Goal: Information Seeking & Learning: Learn about a topic

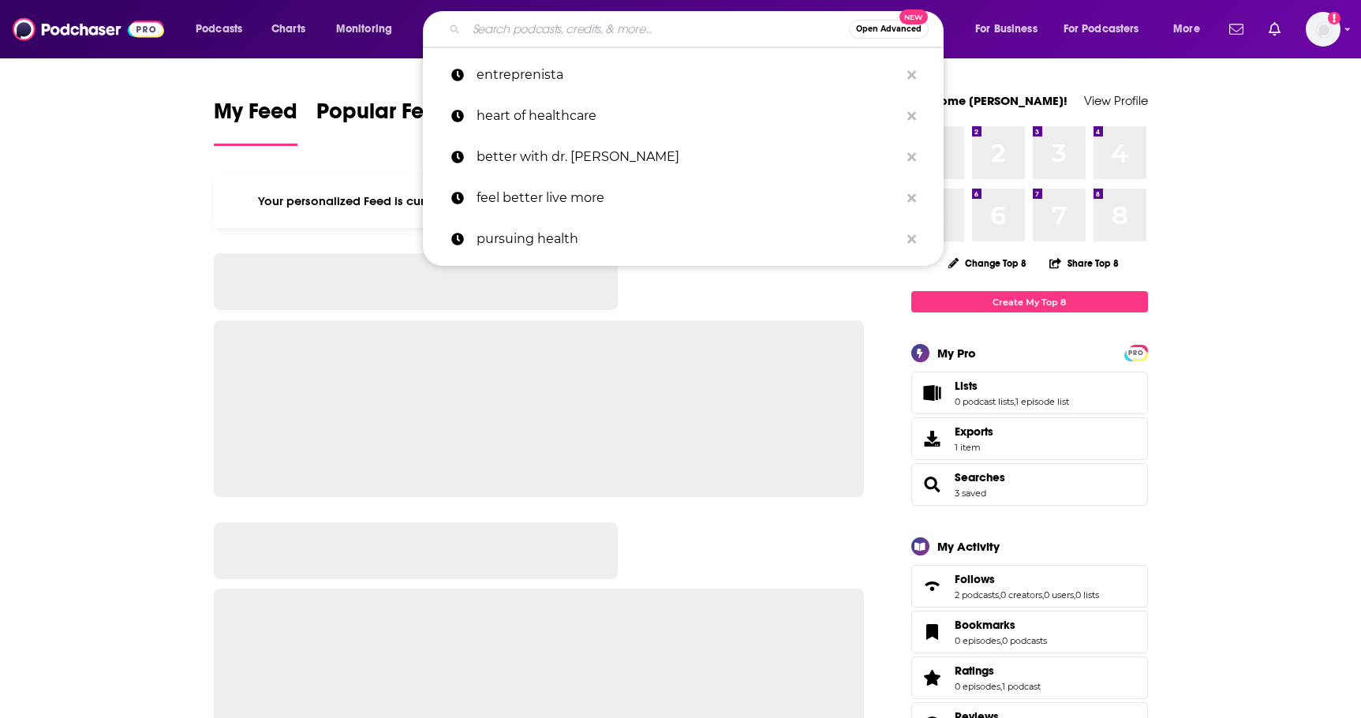
click at [588, 38] on input "Search podcasts, credits, & more..." at bounding box center [657, 29] width 383 height 25
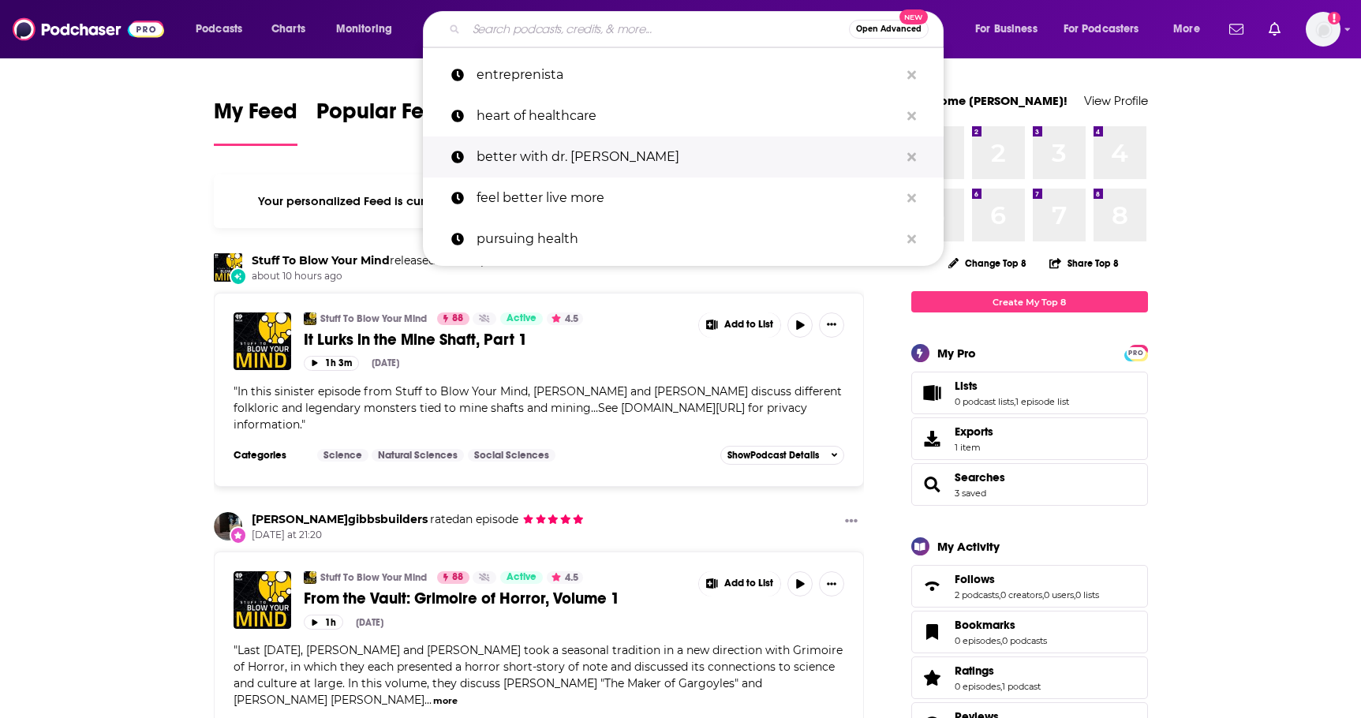
click at [534, 155] on p "better with dr. [PERSON_NAME]" at bounding box center [688, 156] width 423 height 41
type input "better with dr. stephanie"
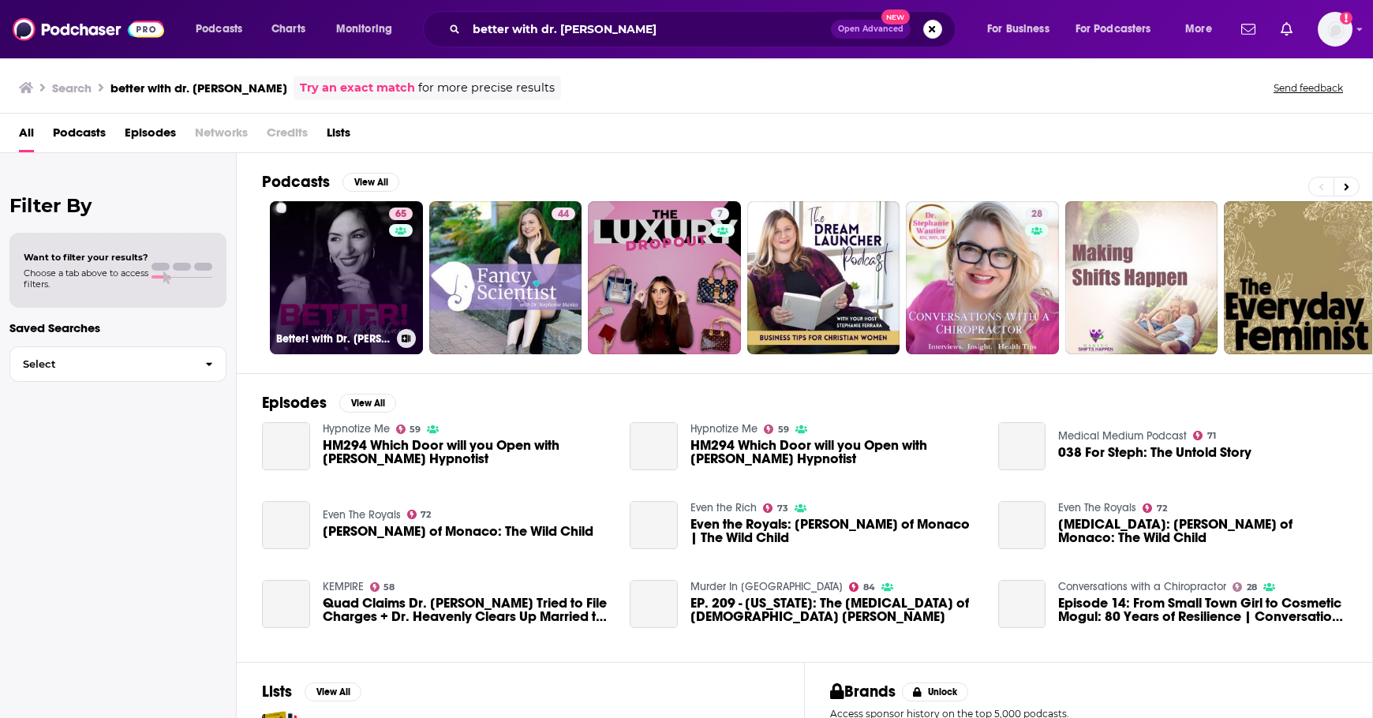
click at [344, 241] on link "65 Better! with Dr. Stephanie" at bounding box center [346, 277] width 153 height 153
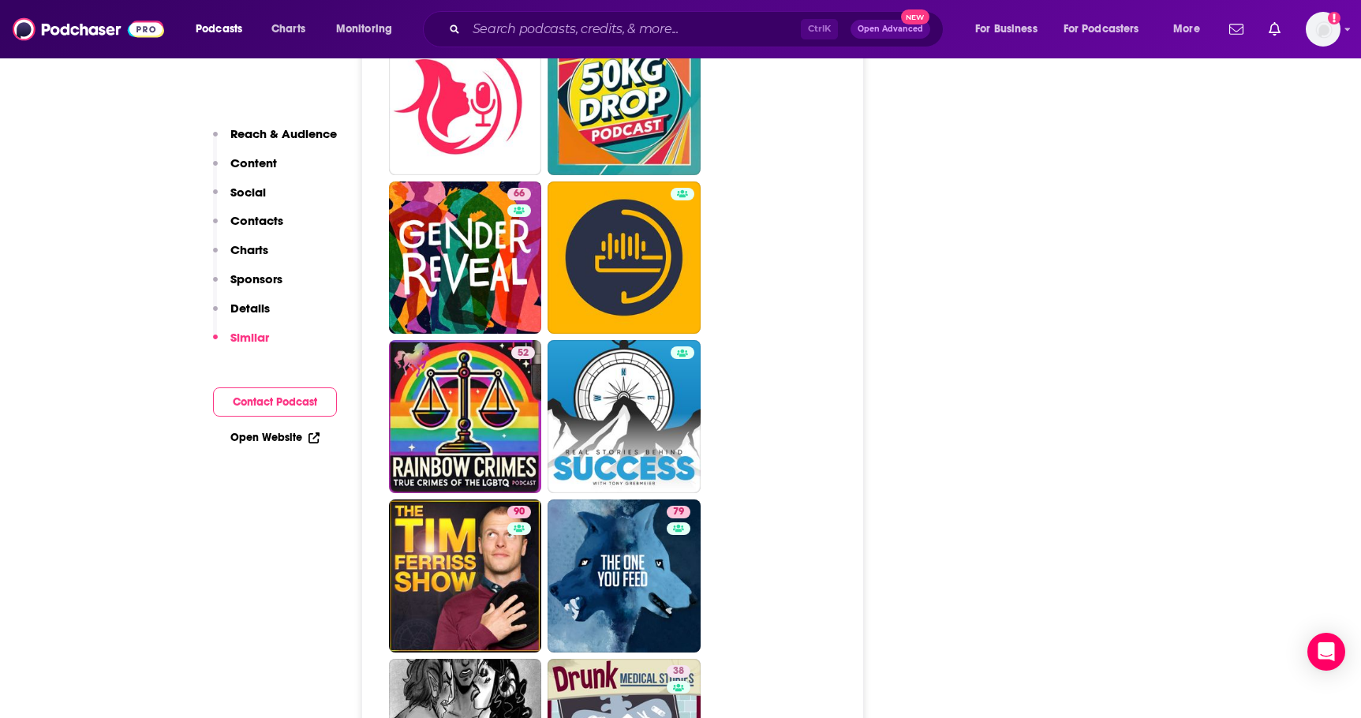
scroll to position [4997, 0]
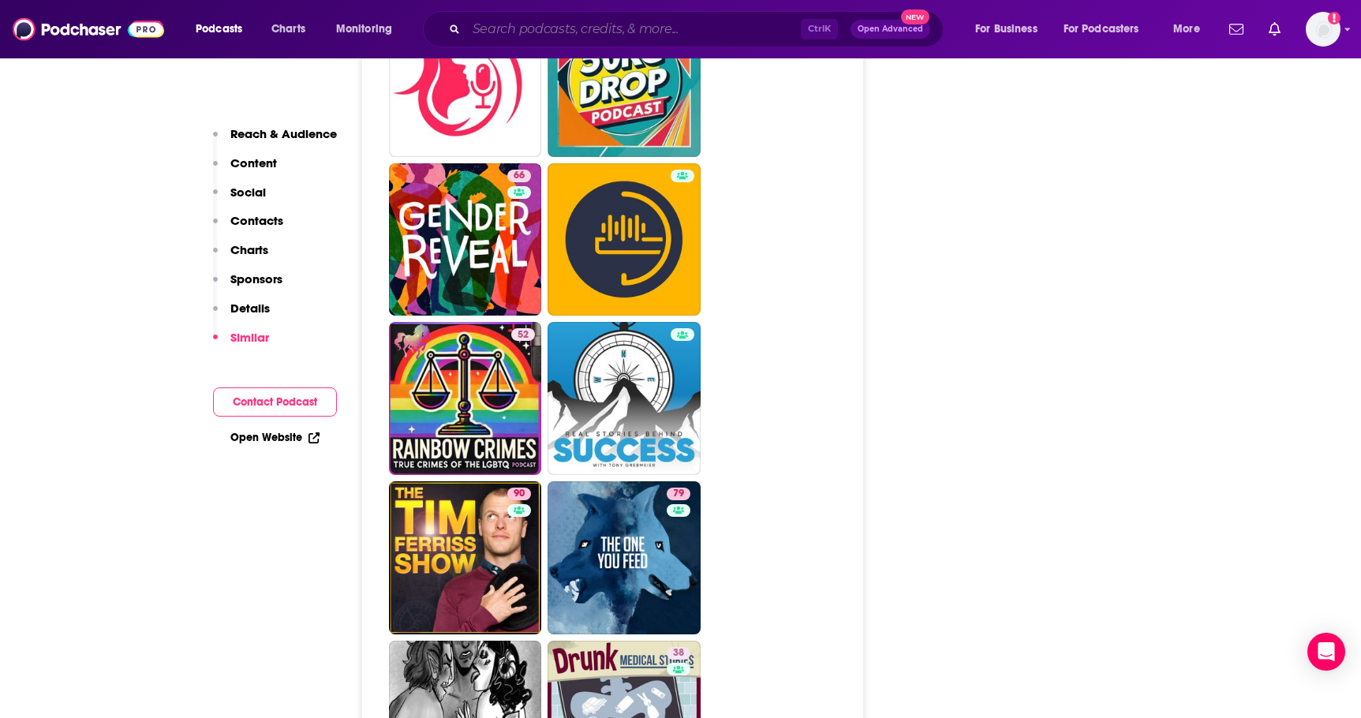
click at [525, 33] on input "Search podcasts, credits, & more..." at bounding box center [633, 29] width 335 height 25
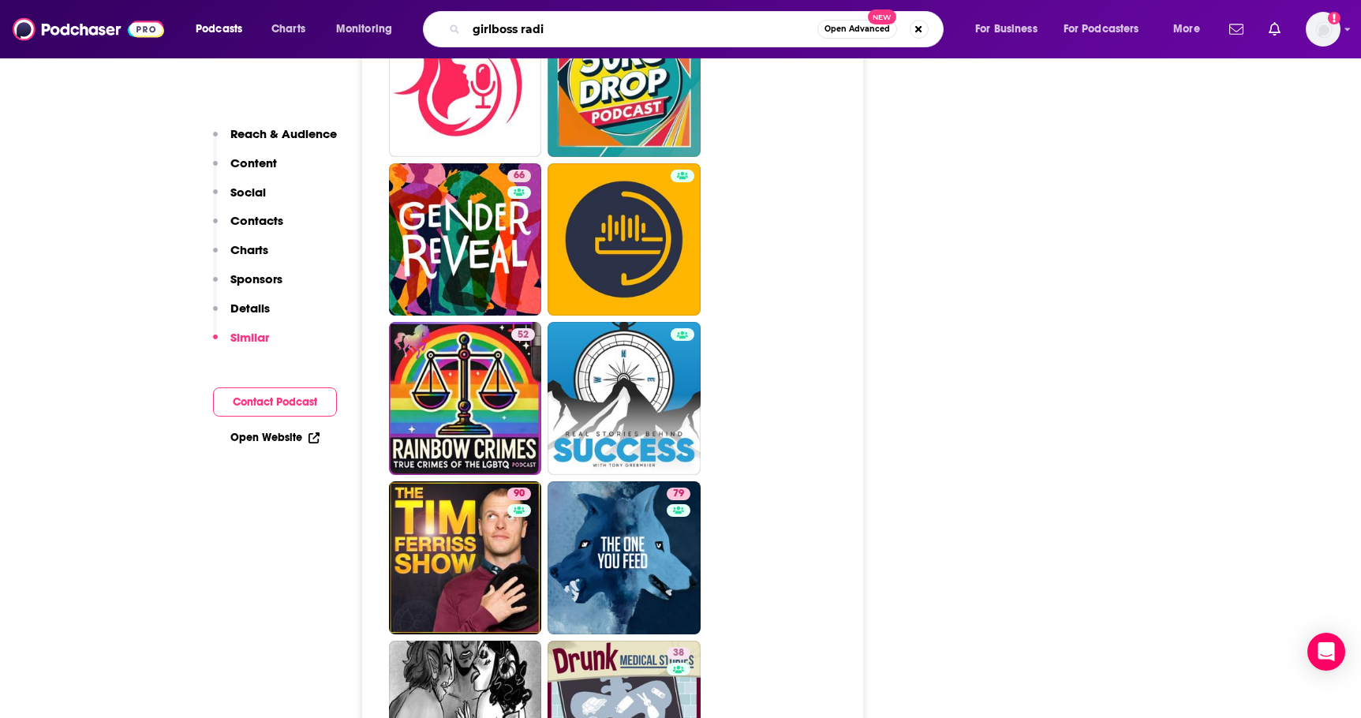
type input "girlboss radio"
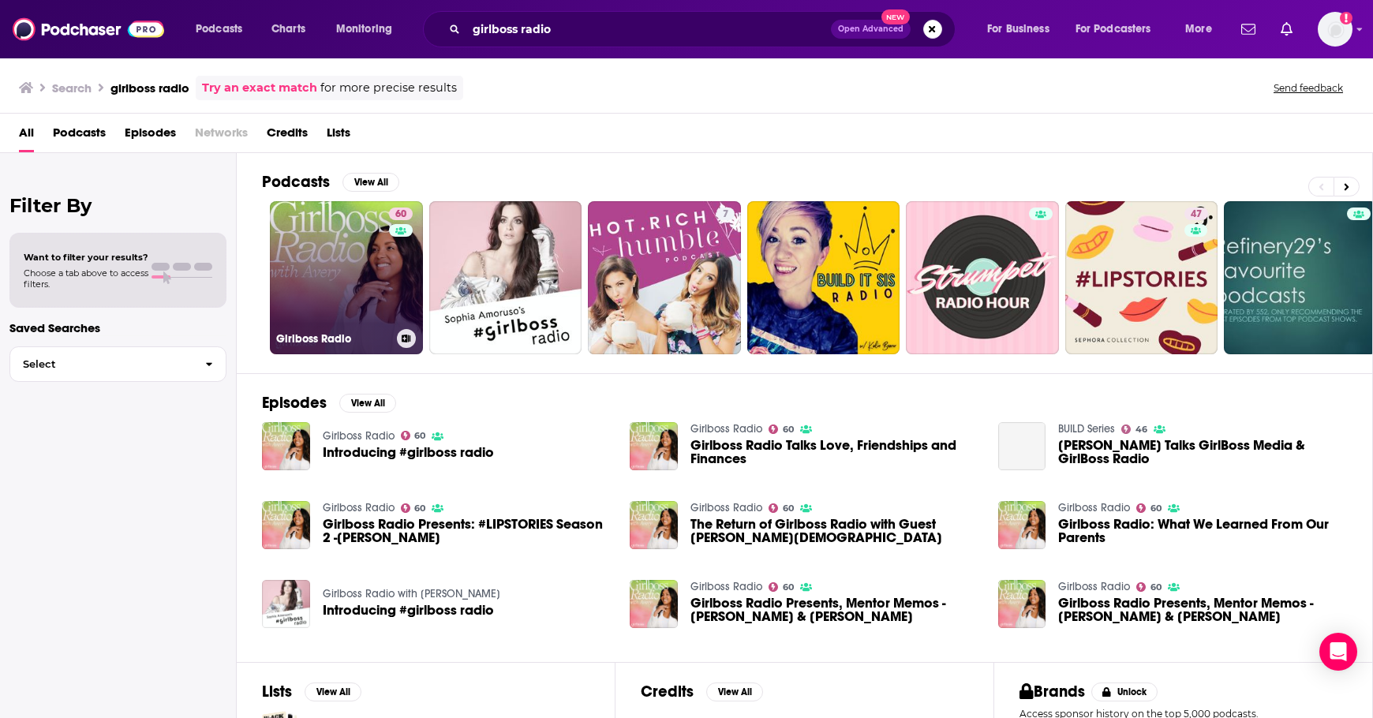
click at [325, 256] on link "60 Girlboss Radio" at bounding box center [346, 277] width 153 height 153
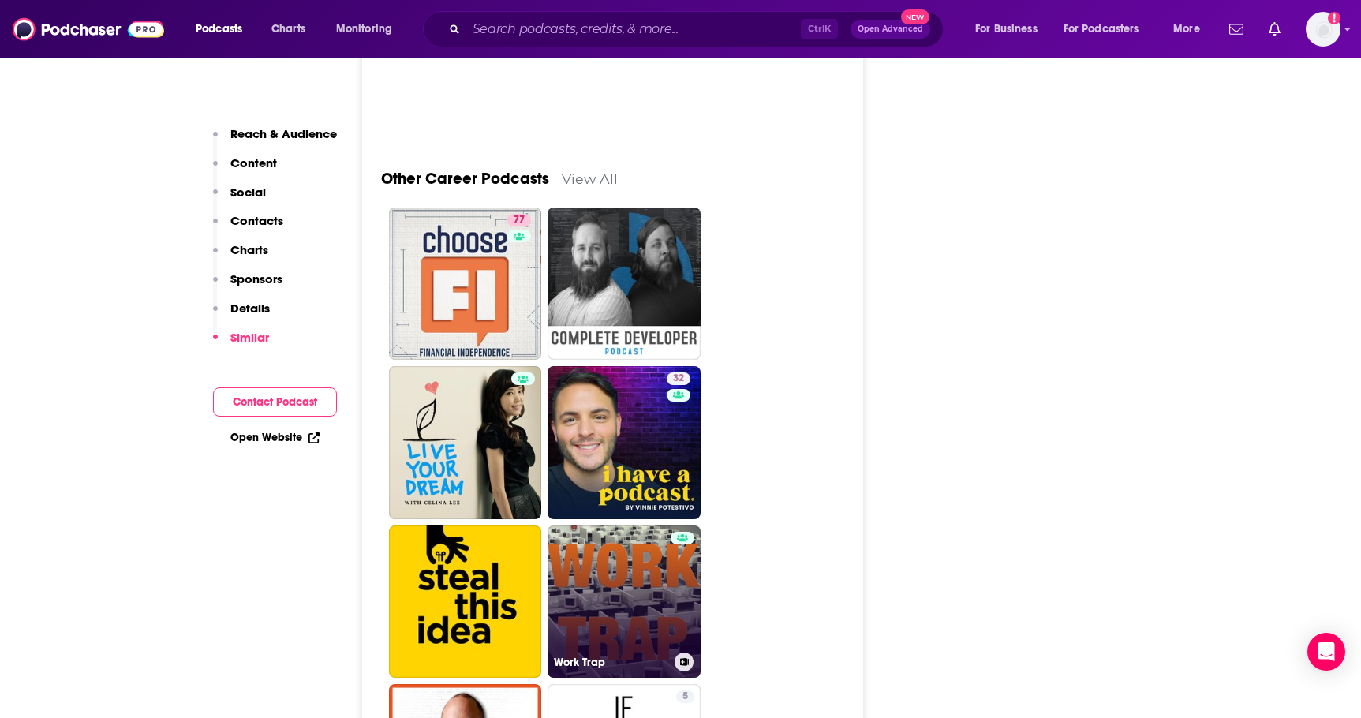
scroll to position [6890, 0]
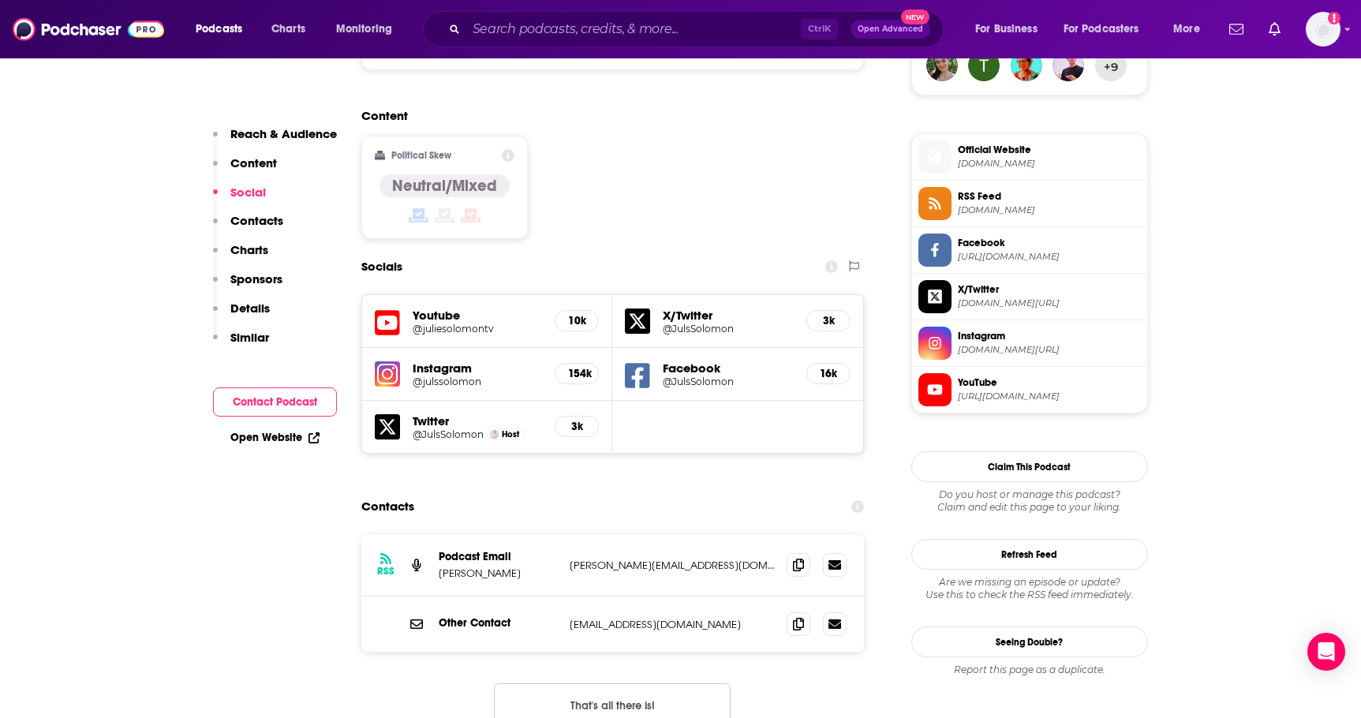
scroll to position [1210, 0]
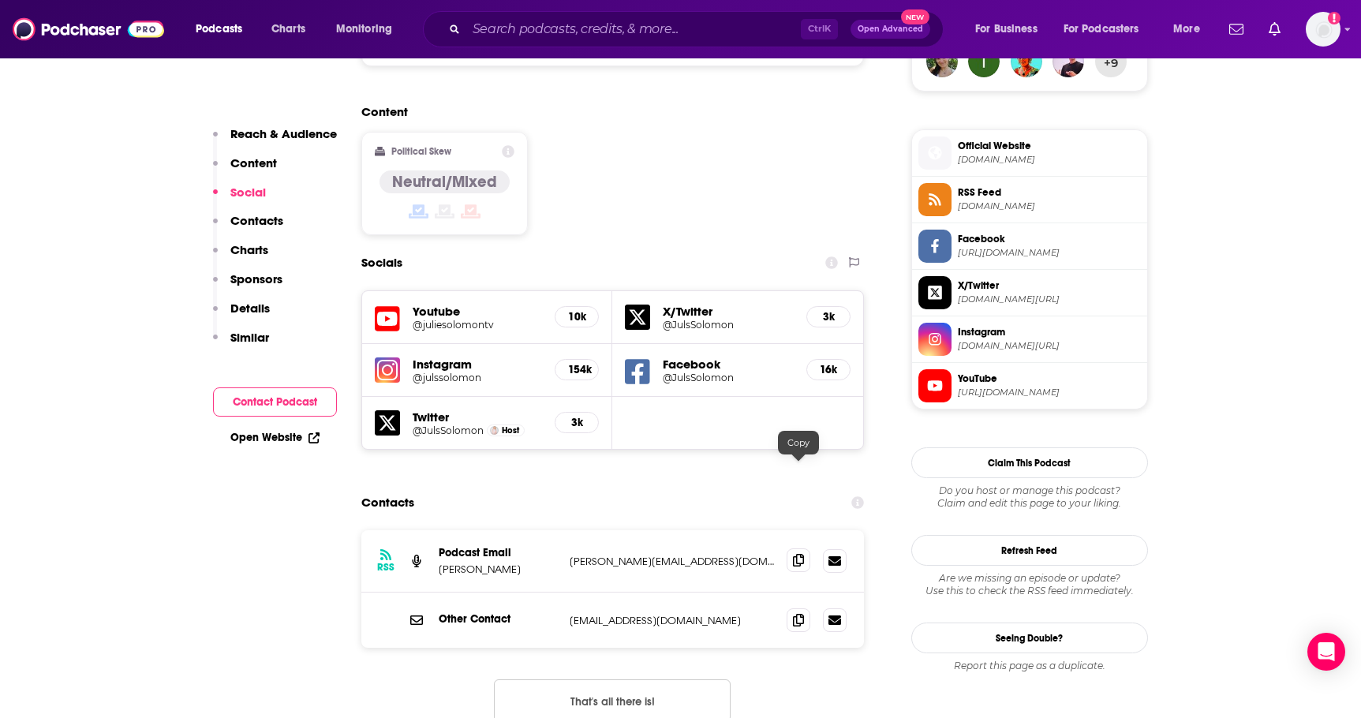
click at [800, 554] on icon at bounding box center [798, 560] width 11 height 13
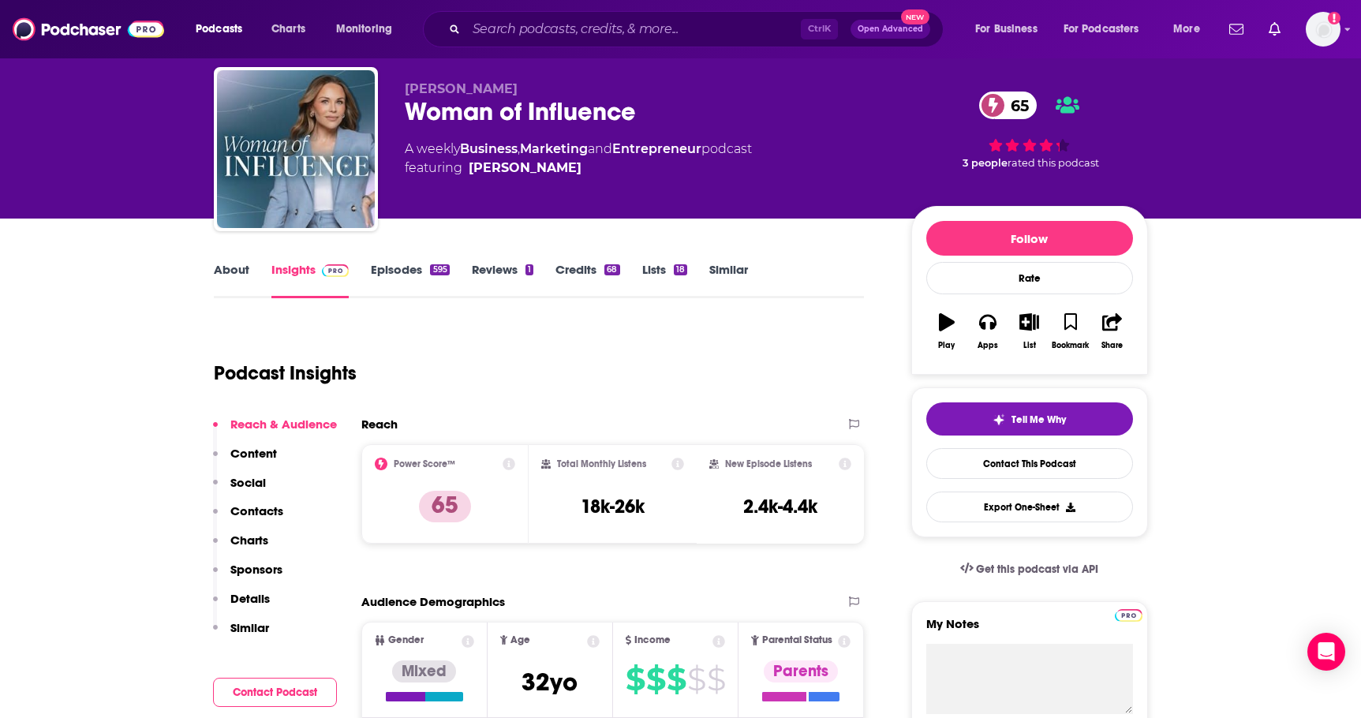
scroll to position [0, 0]
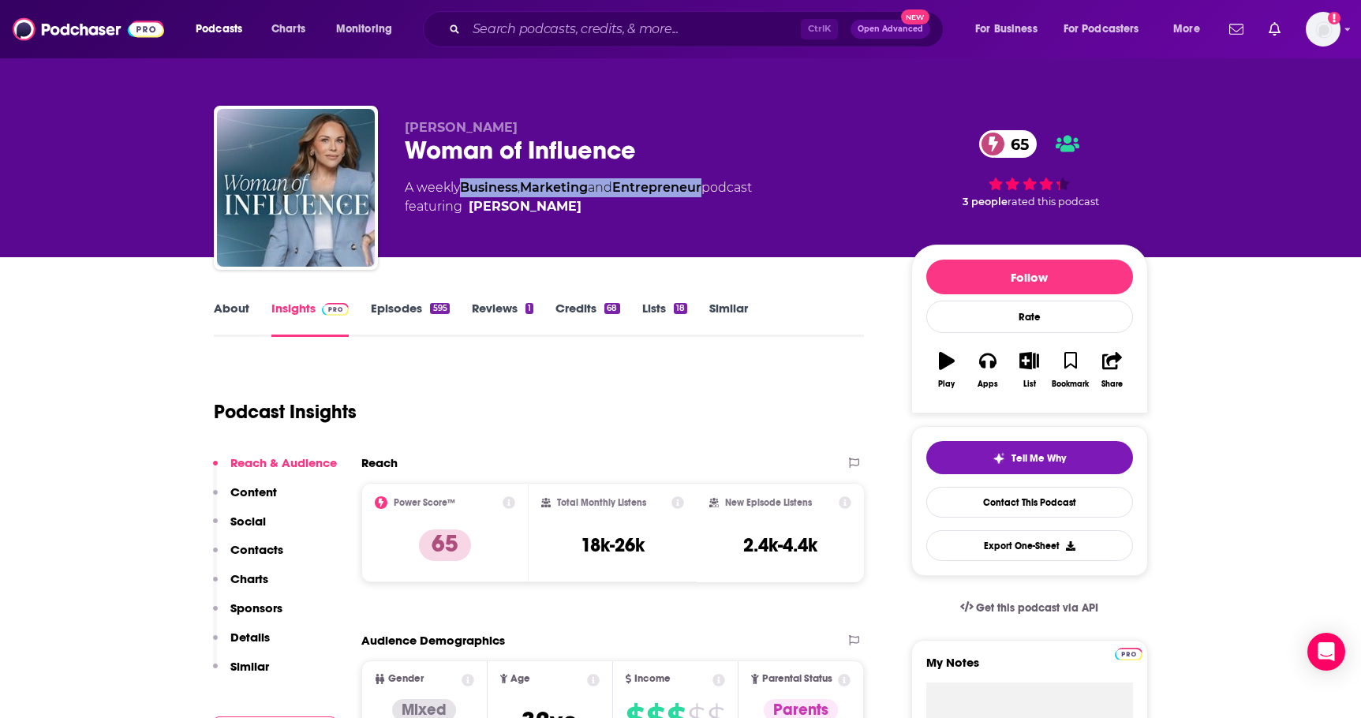
drag, startPoint x: 462, startPoint y: 179, endPoint x: 711, endPoint y: 191, distance: 249.6
click at [711, 191] on div "A weekly Business , Marketing and Entrepreneur podcast featuring Julie Solomon" at bounding box center [578, 197] width 347 height 38
copy div "Business , Marketing and Entrepreneur"
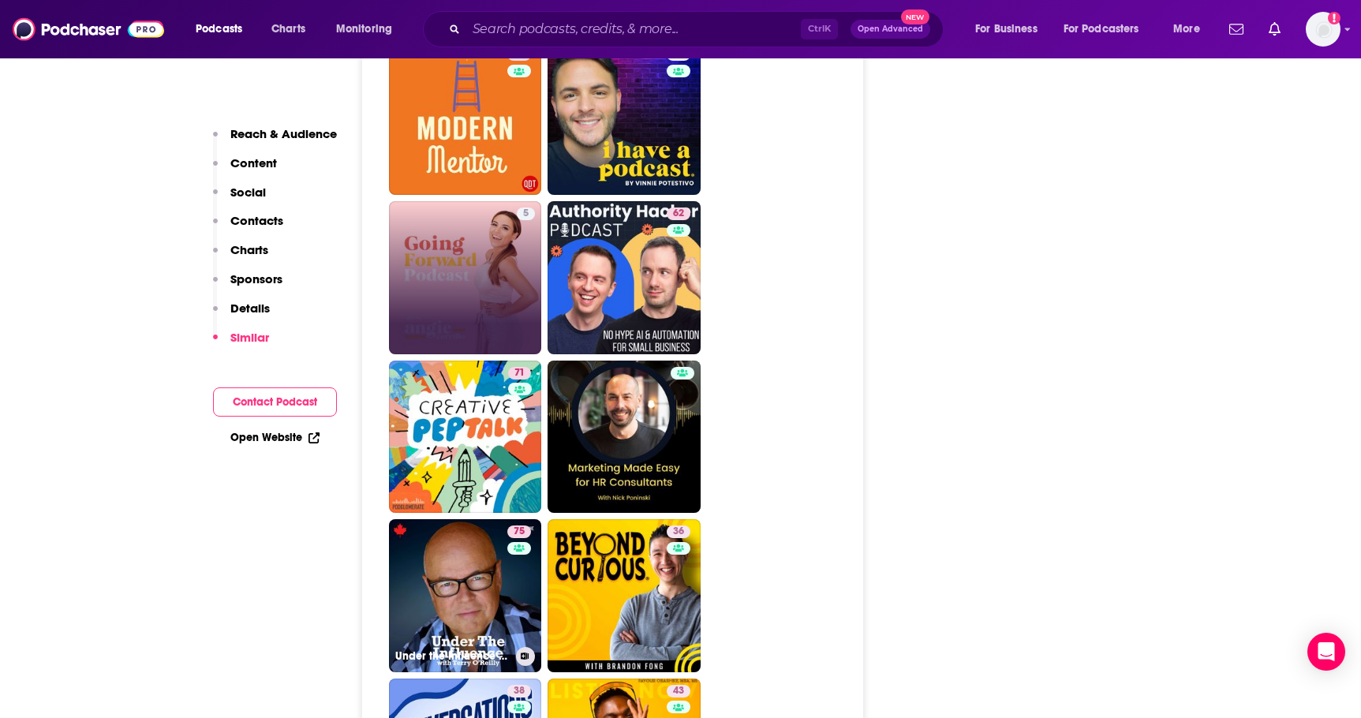
scroll to position [7154, 0]
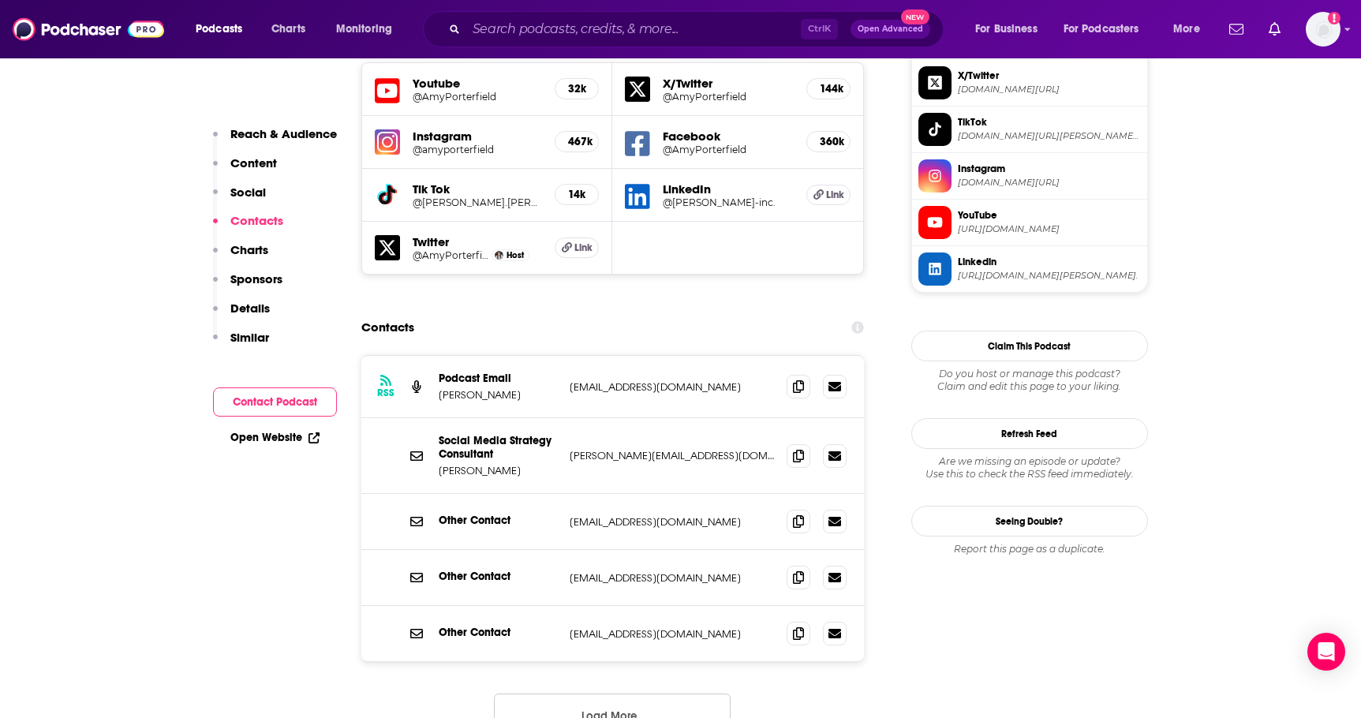
scroll to position [1420, 0]
click at [800, 448] on icon at bounding box center [798, 454] width 11 height 13
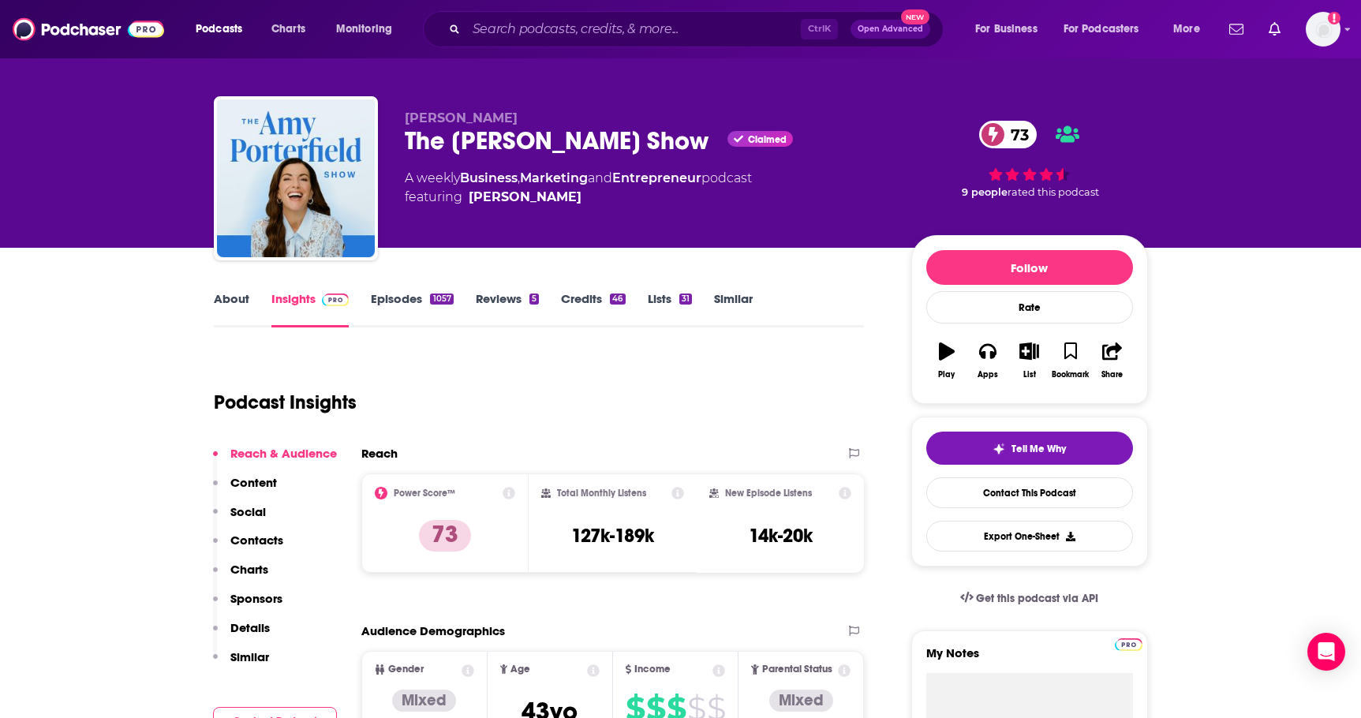
scroll to position [0, 0]
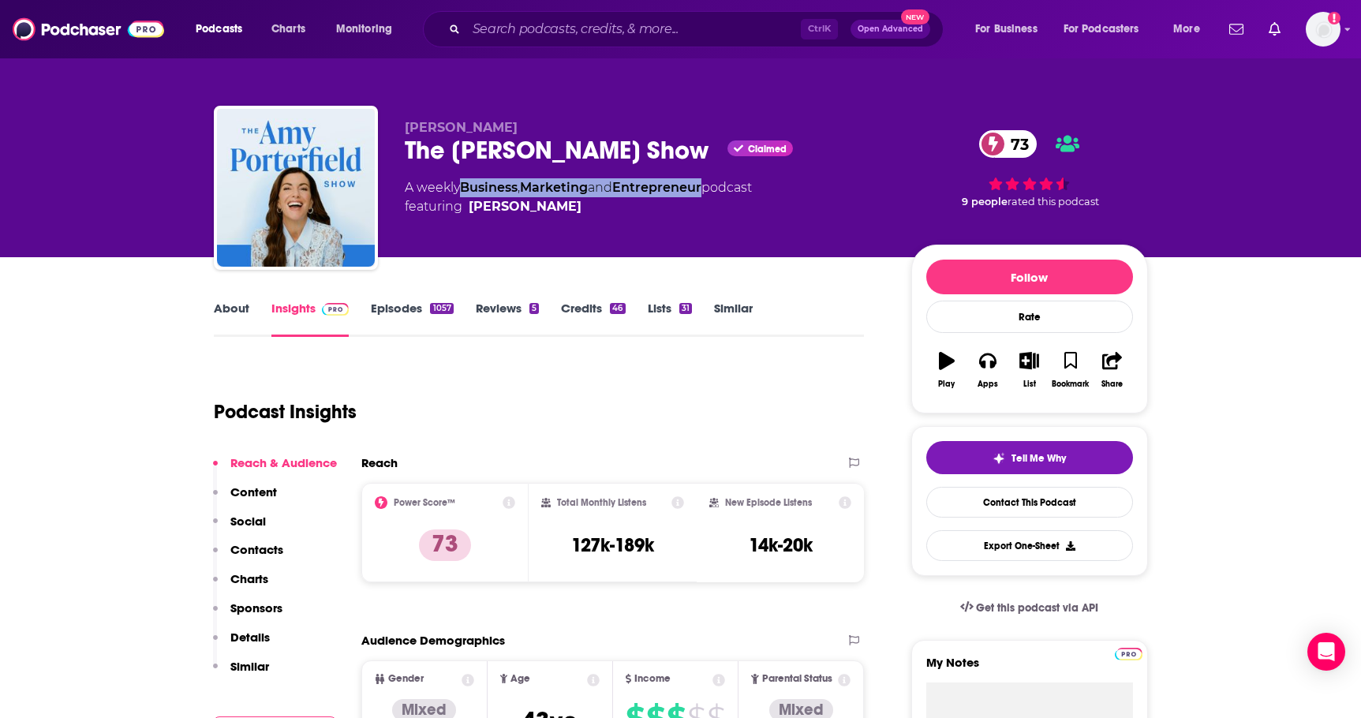
drag, startPoint x: 712, startPoint y: 189, endPoint x: 465, endPoint y: 196, distance: 247.8
click at [465, 196] on div "A weekly Business , Marketing and Entrepreneur podcast featuring Amy Porterfield" at bounding box center [578, 197] width 347 height 38
copy div "Business , Marketing and Entrepreneur"
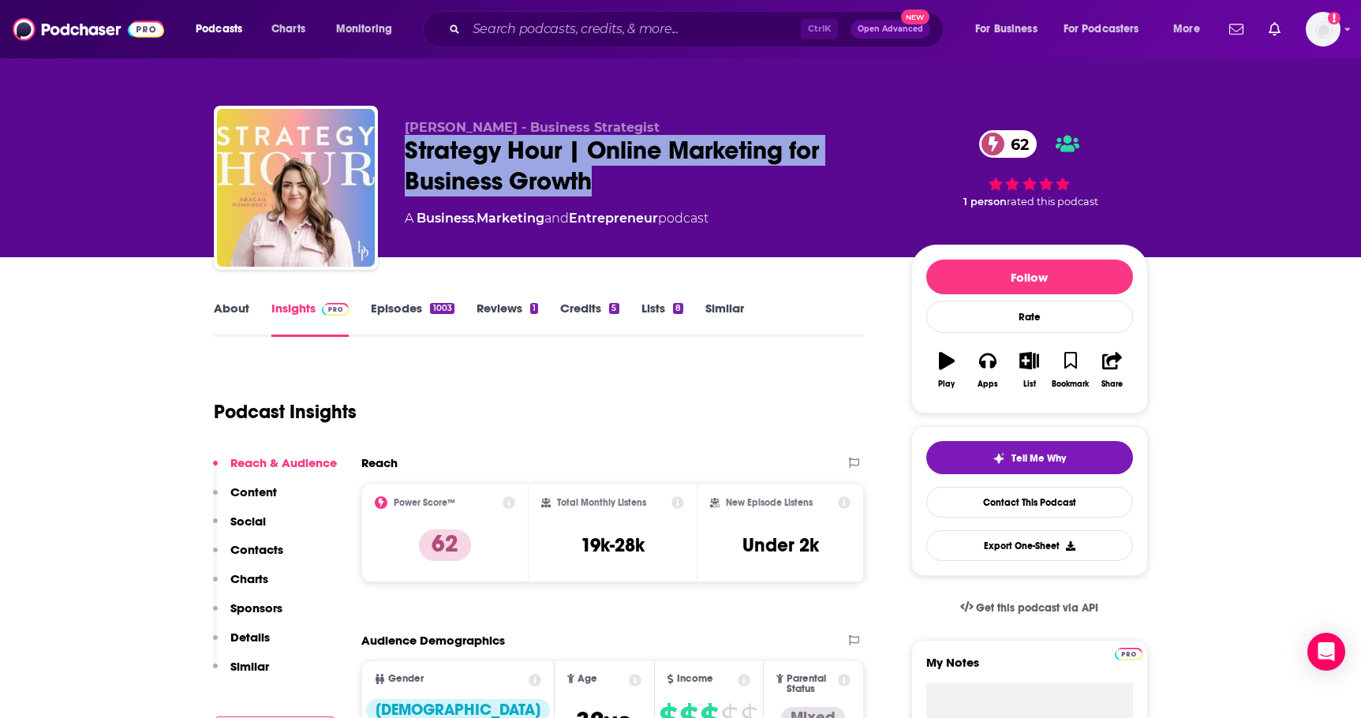
drag, startPoint x: 600, startPoint y: 184, endPoint x: 406, endPoint y: 147, distance: 197.6
click at [406, 147] on div "Strategy Hour | Online Marketing for Business Growth 62" at bounding box center [645, 166] width 481 height 62
copy h2 "Strategy Hour | Online Marketing for Business Growth"
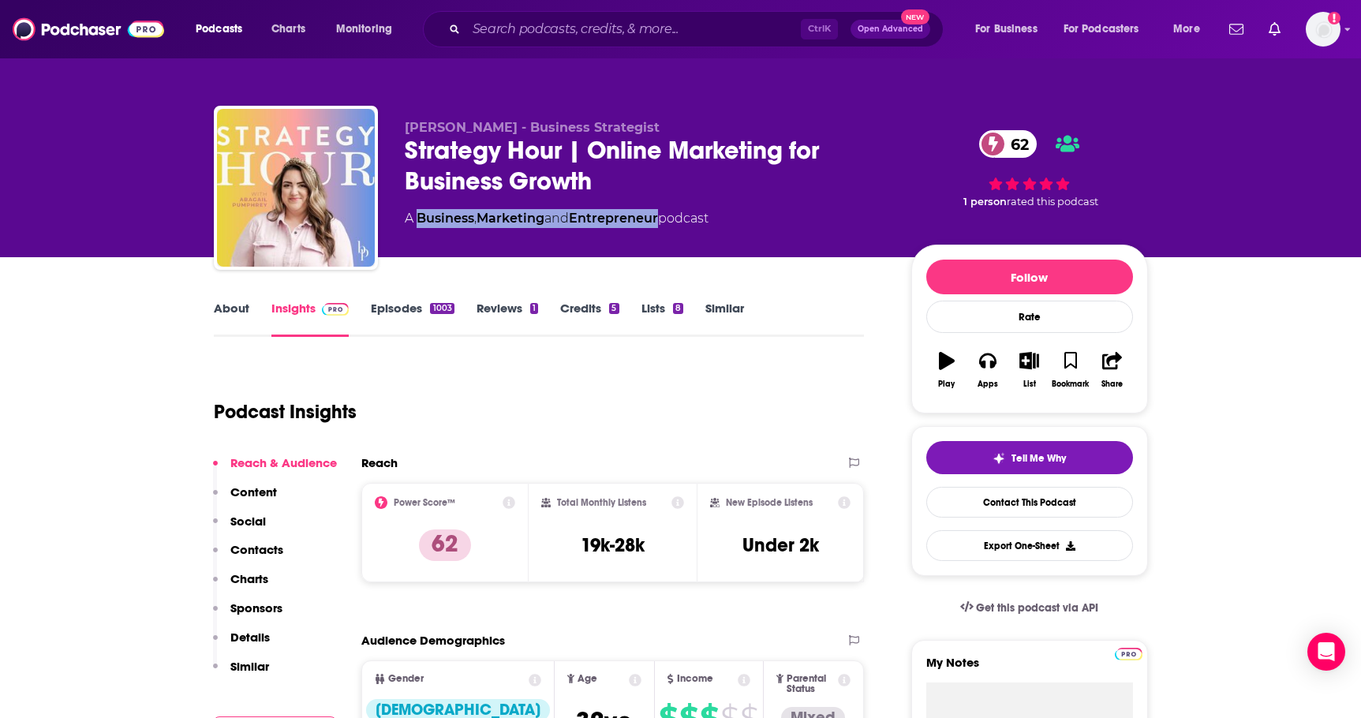
drag, startPoint x: 667, startPoint y: 225, endPoint x: 417, endPoint y: 230, distance: 250.2
click at [417, 230] on div "Abagail Pumphrey - Business Strategist Strategy Hour | Online Marketing for Bus…" at bounding box center [645, 183] width 481 height 126
copy div "Business , Marketing and Entrepreneur"
drag, startPoint x: 406, startPoint y: 126, endPoint x: 525, endPoint y: 125, distance: 118.4
click at [525, 125] on span "Abagail Pumphrey - Business Strategist" at bounding box center [532, 127] width 255 height 15
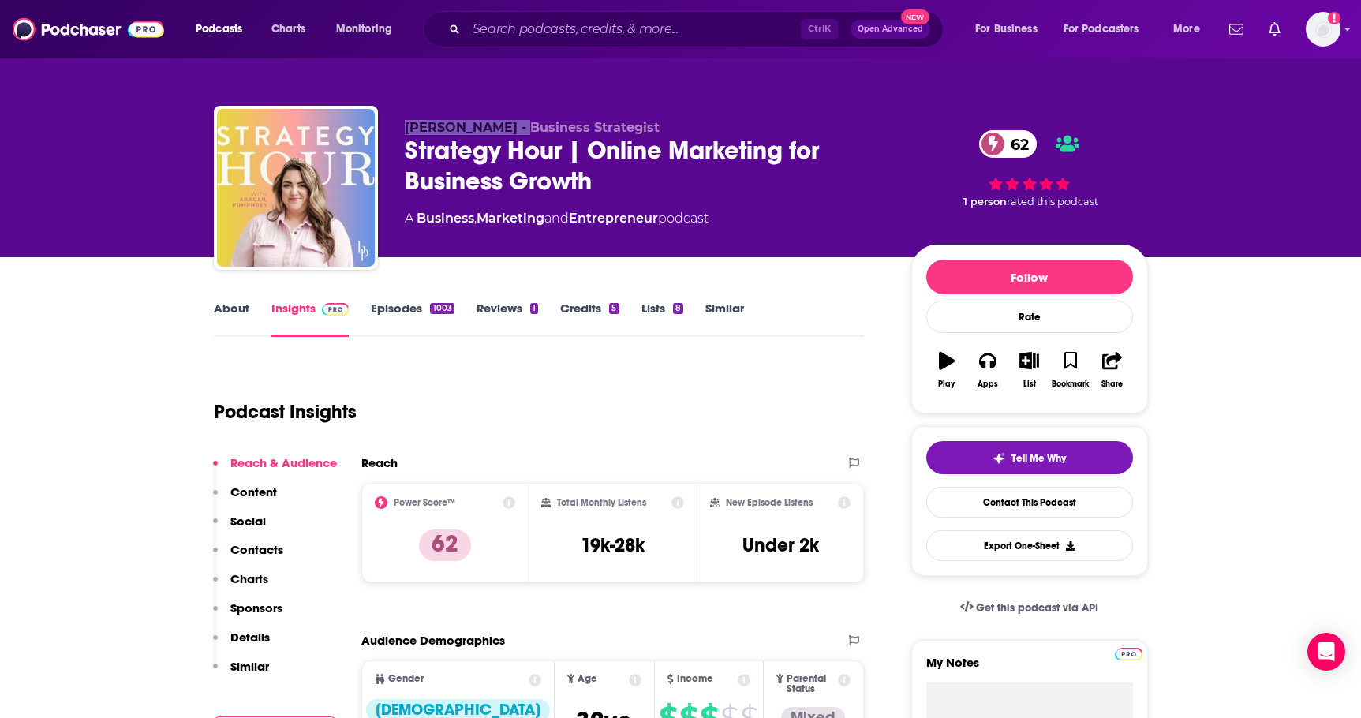
copy span "Abagail Pumphrey"
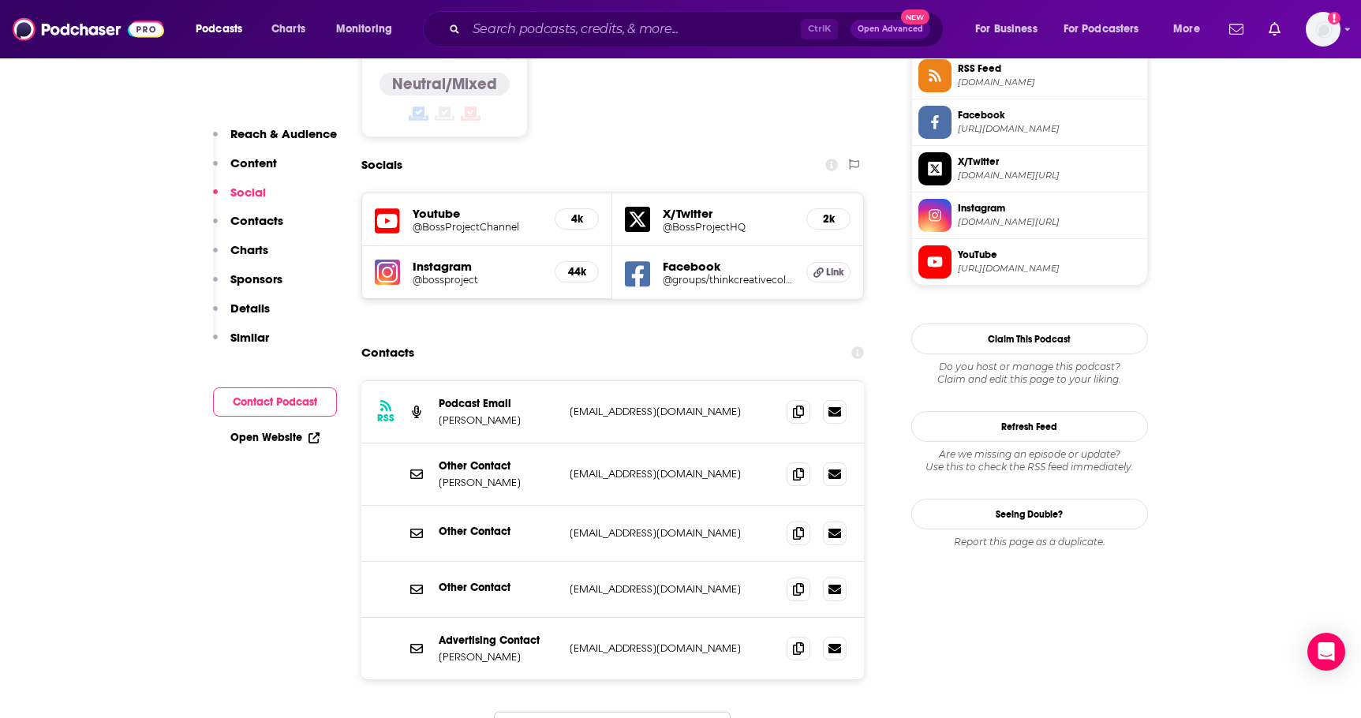
scroll to position [1367, 0]
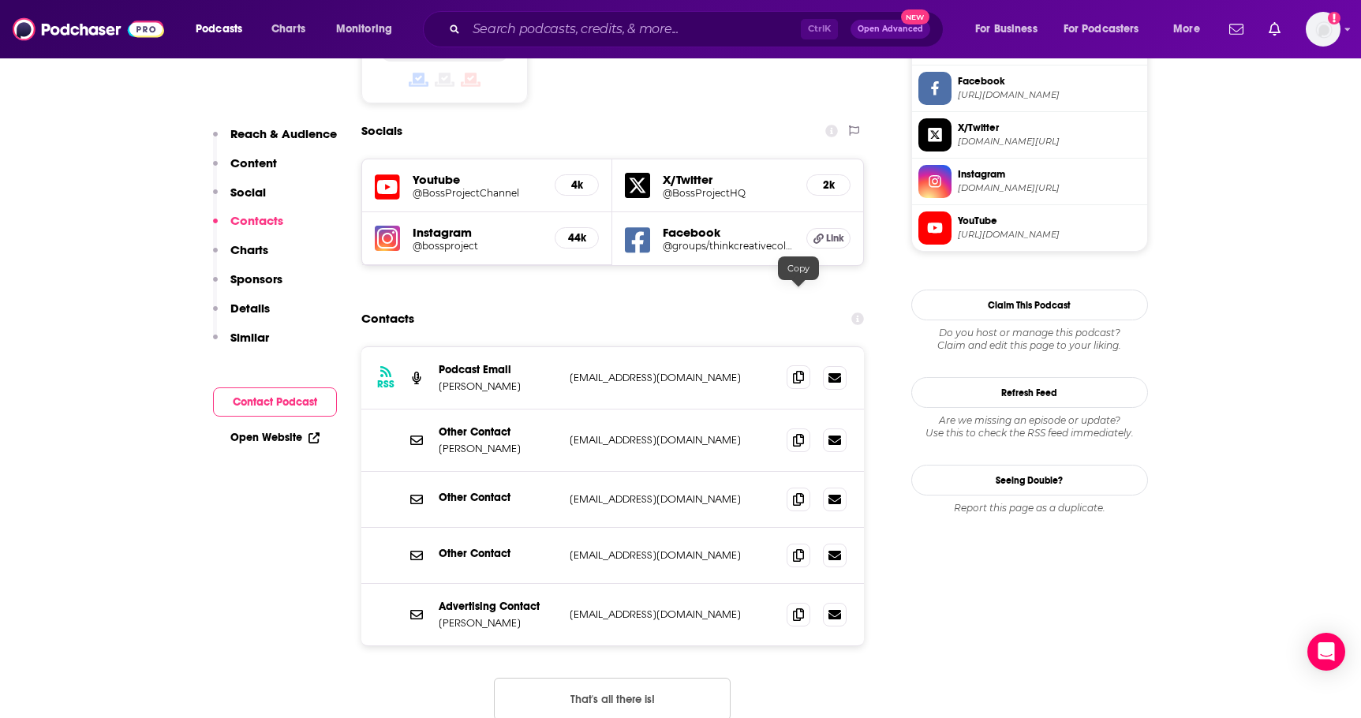
click at [801, 371] on icon at bounding box center [798, 377] width 11 height 13
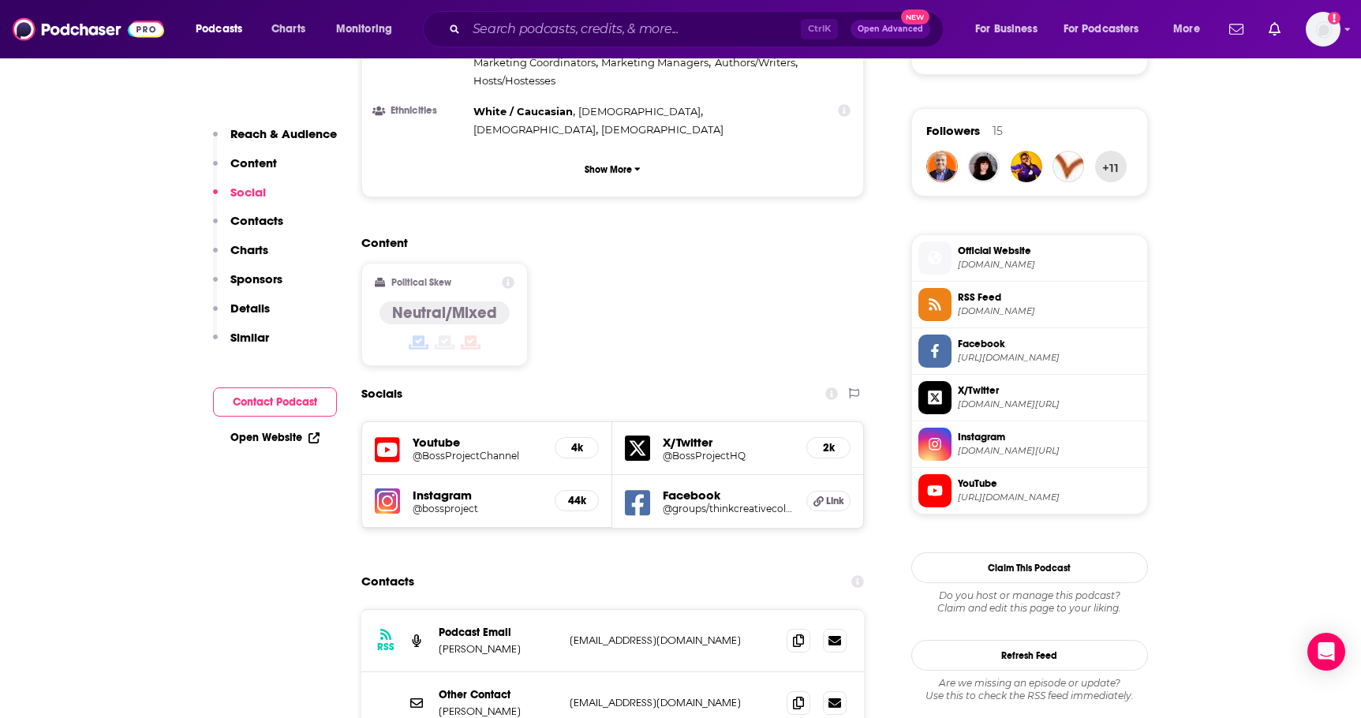
scroll to position [1052, 0]
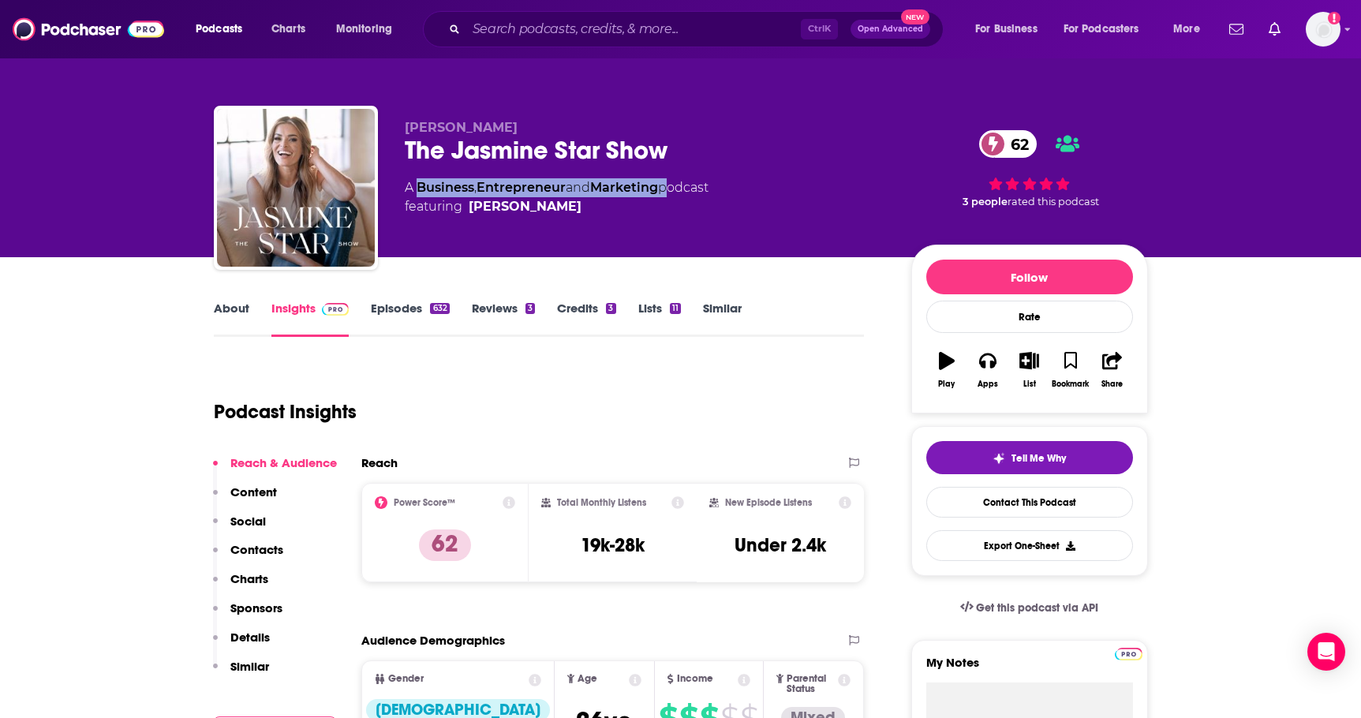
drag, startPoint x: 668, startPoint y: 188, endPoint x: 420, endPoint y: 189, distance: 248.5
click at [420, 189] on div "A Business , Entrepreneur and Marketing podcast featuring Jasmine Star" at bounding box center [557, 197] width 304 height 38
copy div "Business , Entrepreneur and Marketing"
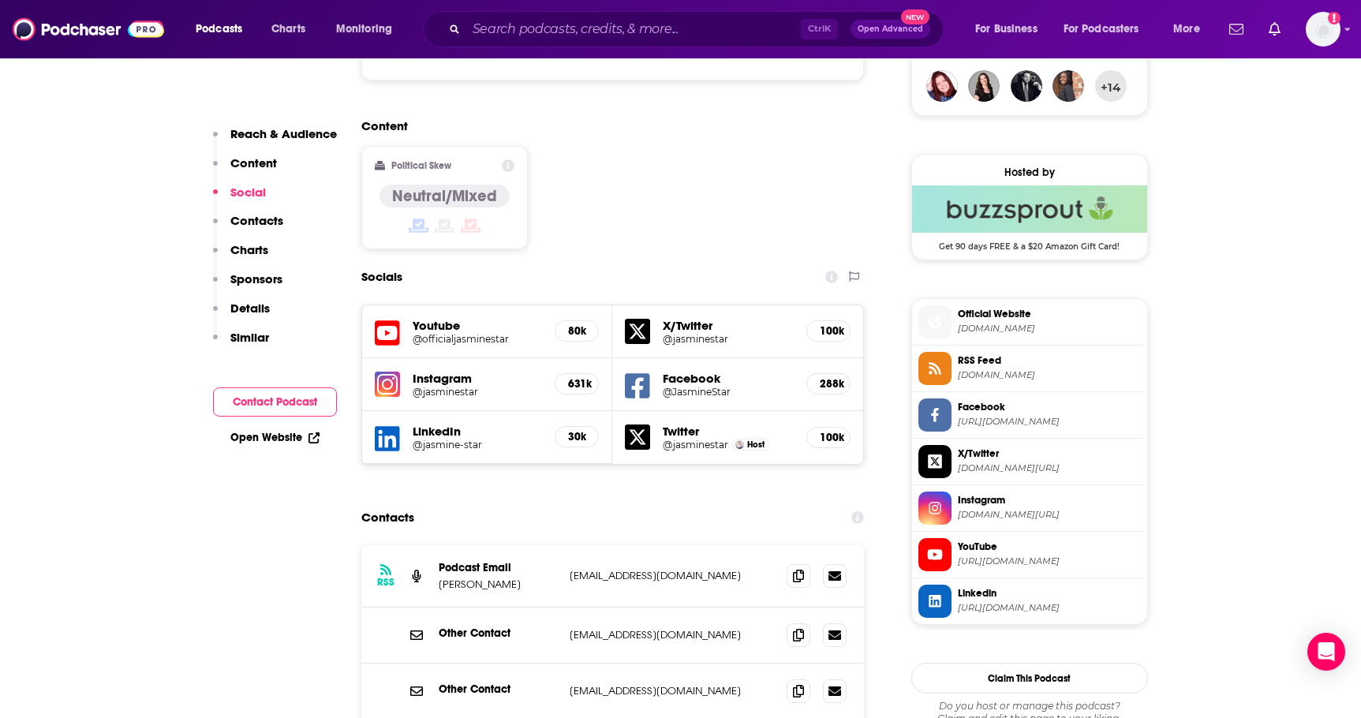
scroll to position [1473, 0]
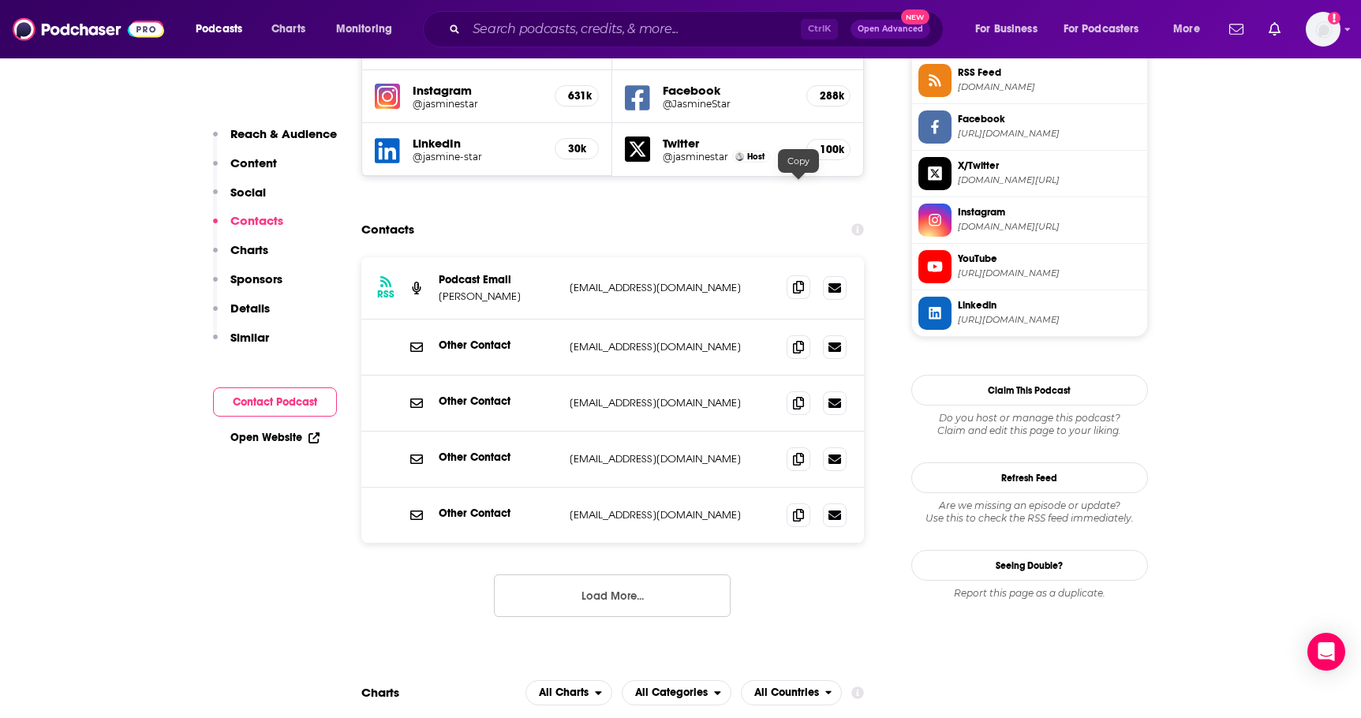
click at [797, 281] on icon at bounding box center [798, 287] width 11 height 13
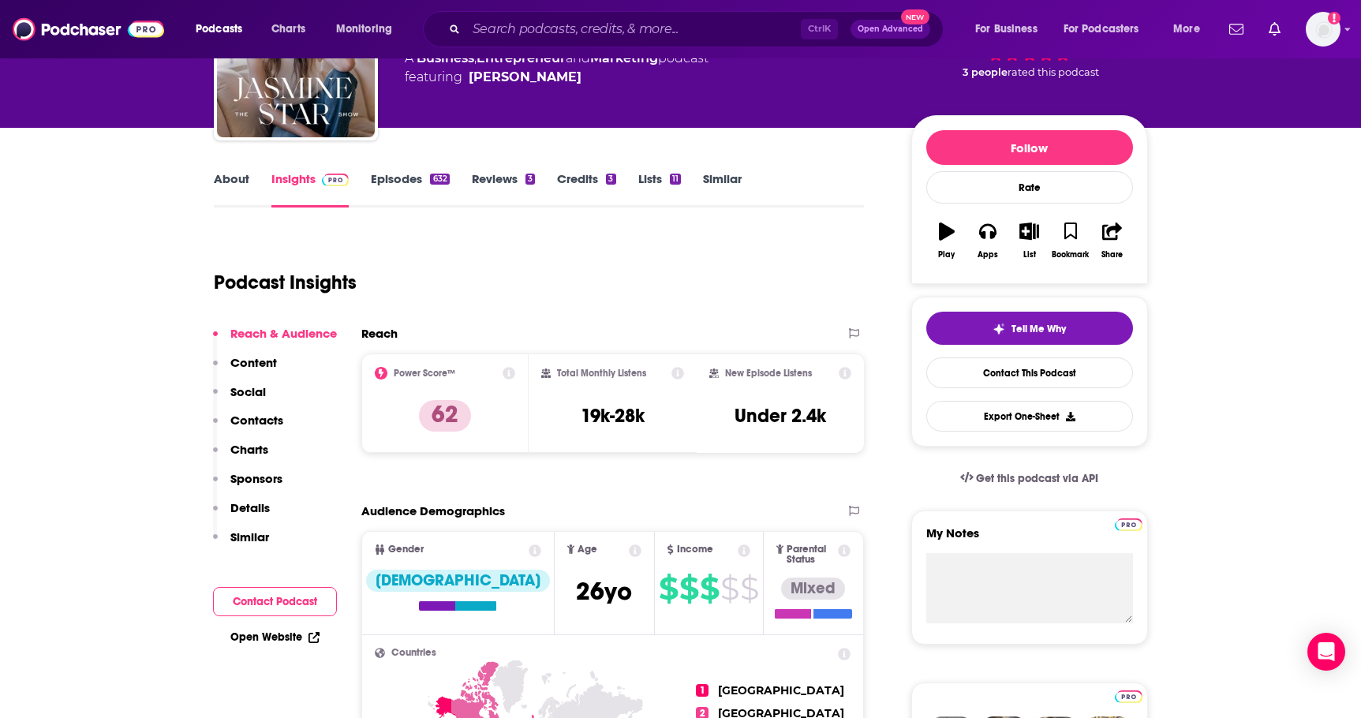
scroll to position [0, 0]
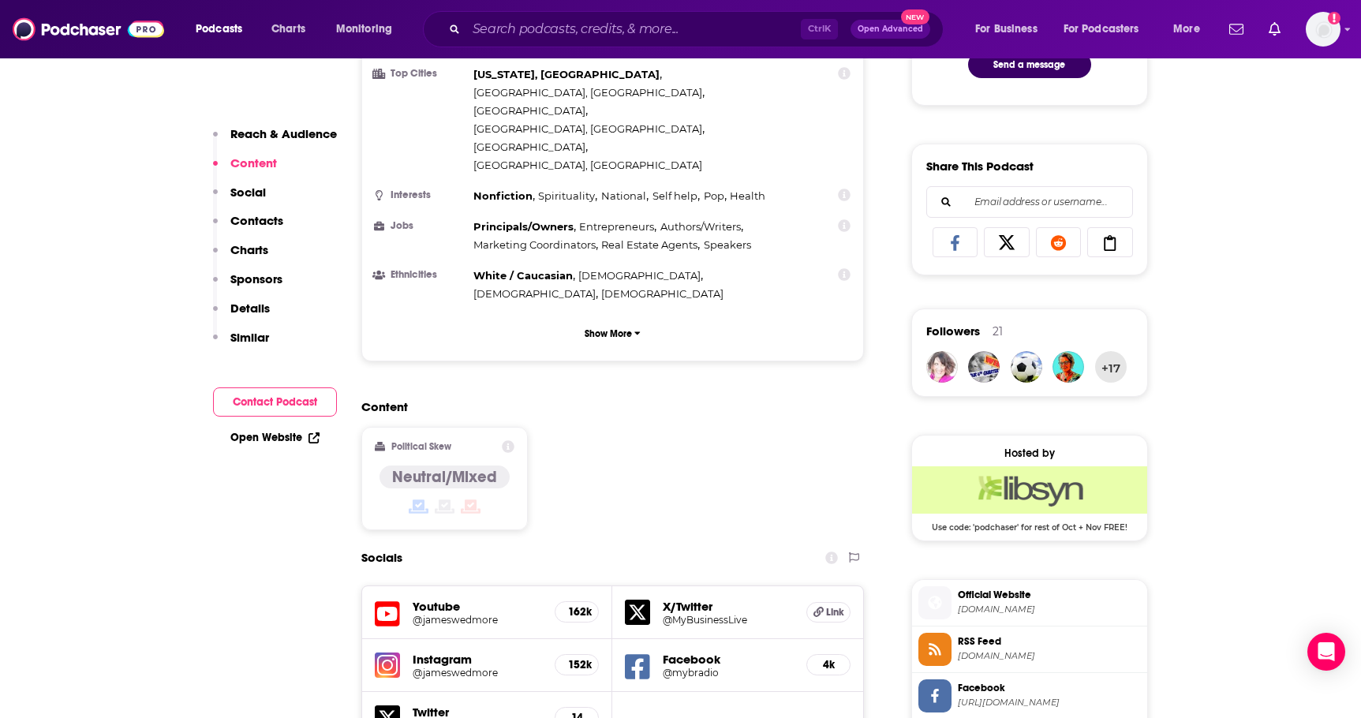
scroll to position [1105, 0]
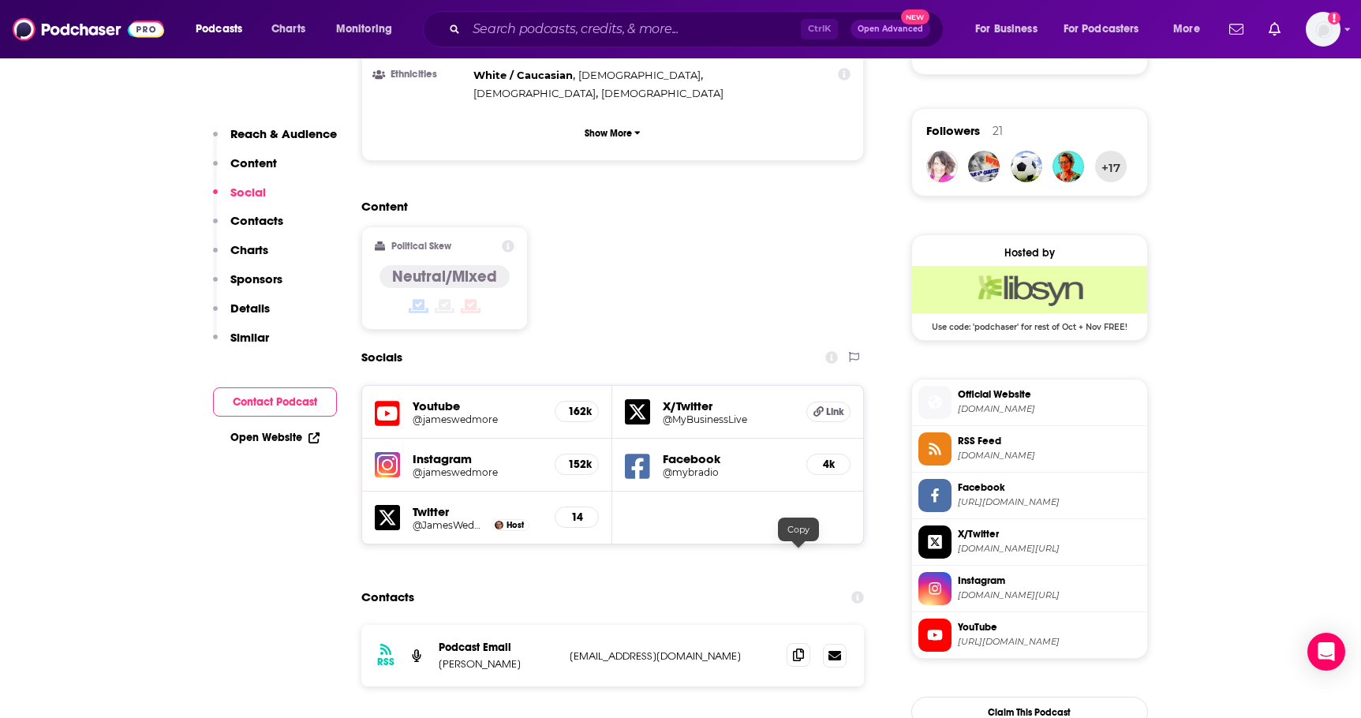
click at [795, 649] on icon at bounding box center [798, 655] width 11 height 13
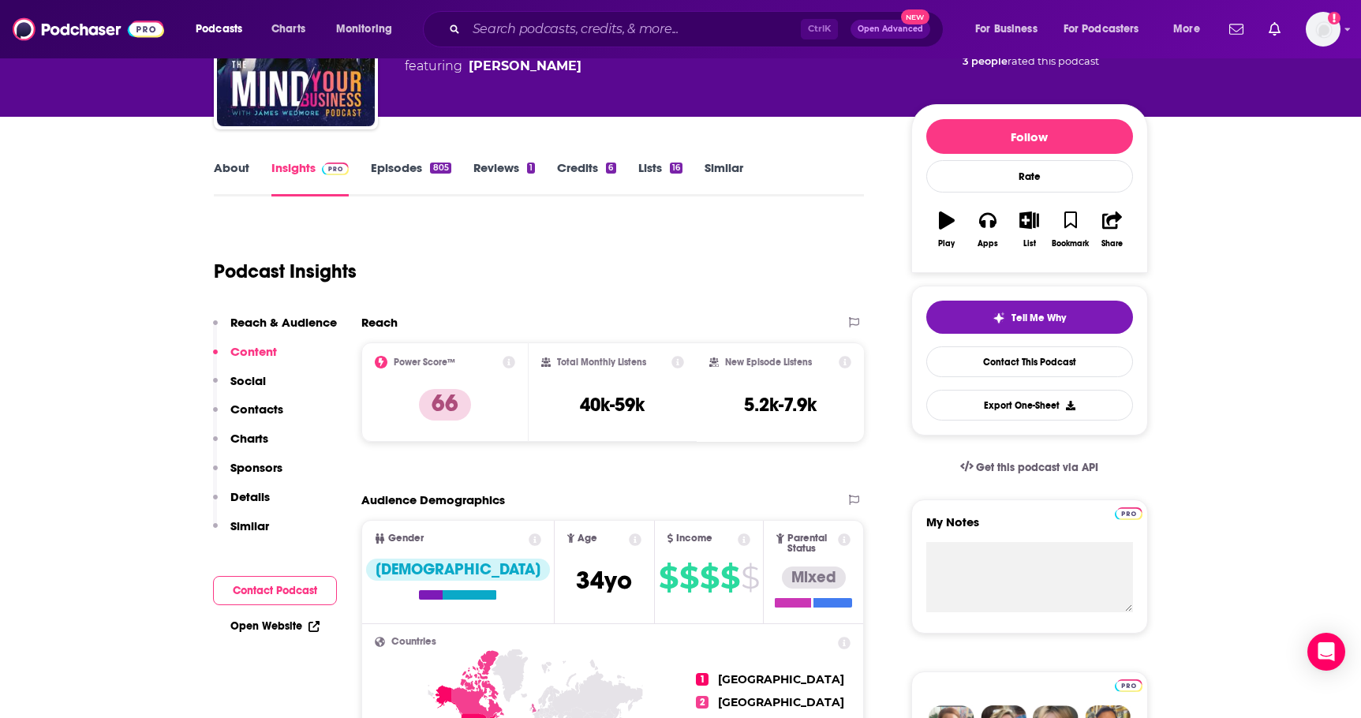
scroll to position [53, 0]
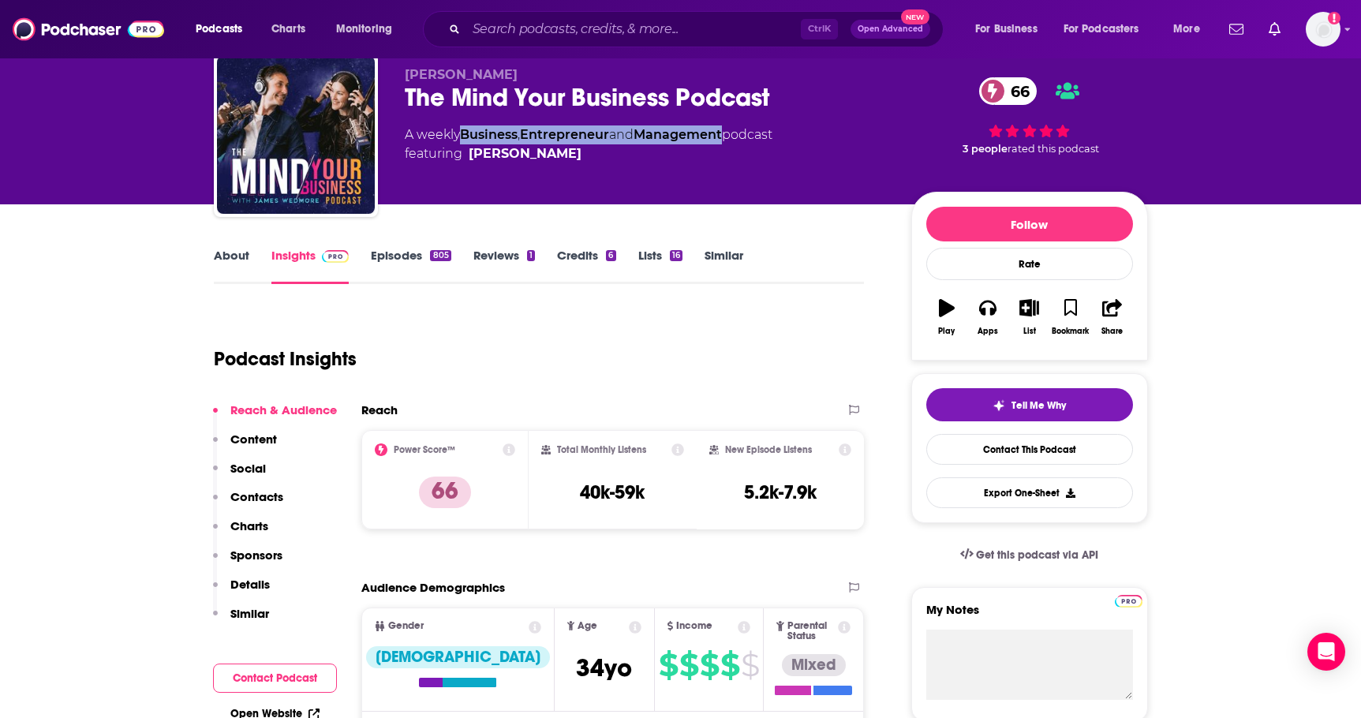
drag, startPoint x: 461, startPoint y: 129, endPoint x: 733, endPoint y: 129, distance: 272.2
click at [733, 129] on div "A weekly Business , Entrepreneur and Management podcast featuring [PERSON_NAME]" at bounding box center [589, 144] width 368 height 38
copy div "Business , Entrepreneur and Management"
drag, startPoint x: 606, startPoint y: 158, endPoint x: 583, endPoint y: 156, distance: 22.9
click at [583, 156] on span "featuring [PERSON_NAME]" at bounding box center [589, 153] width 368 height 19
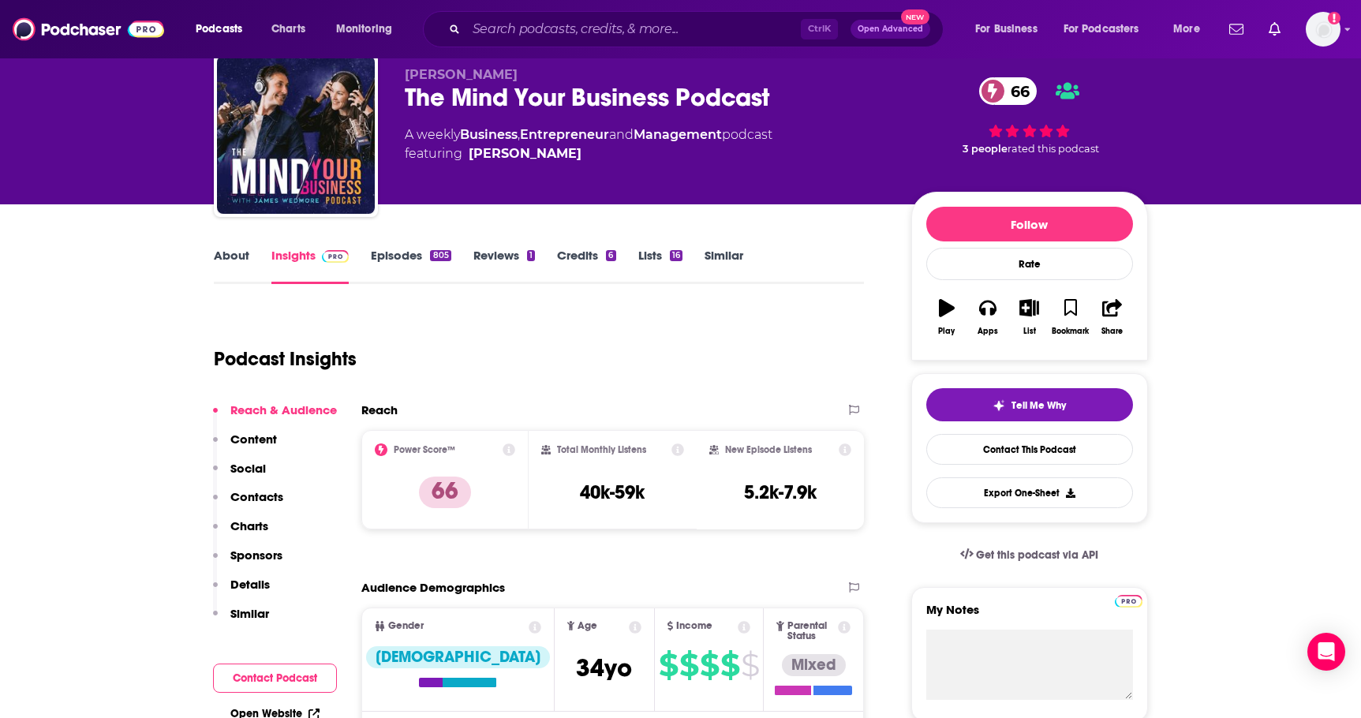
scroll to position [0, 0]
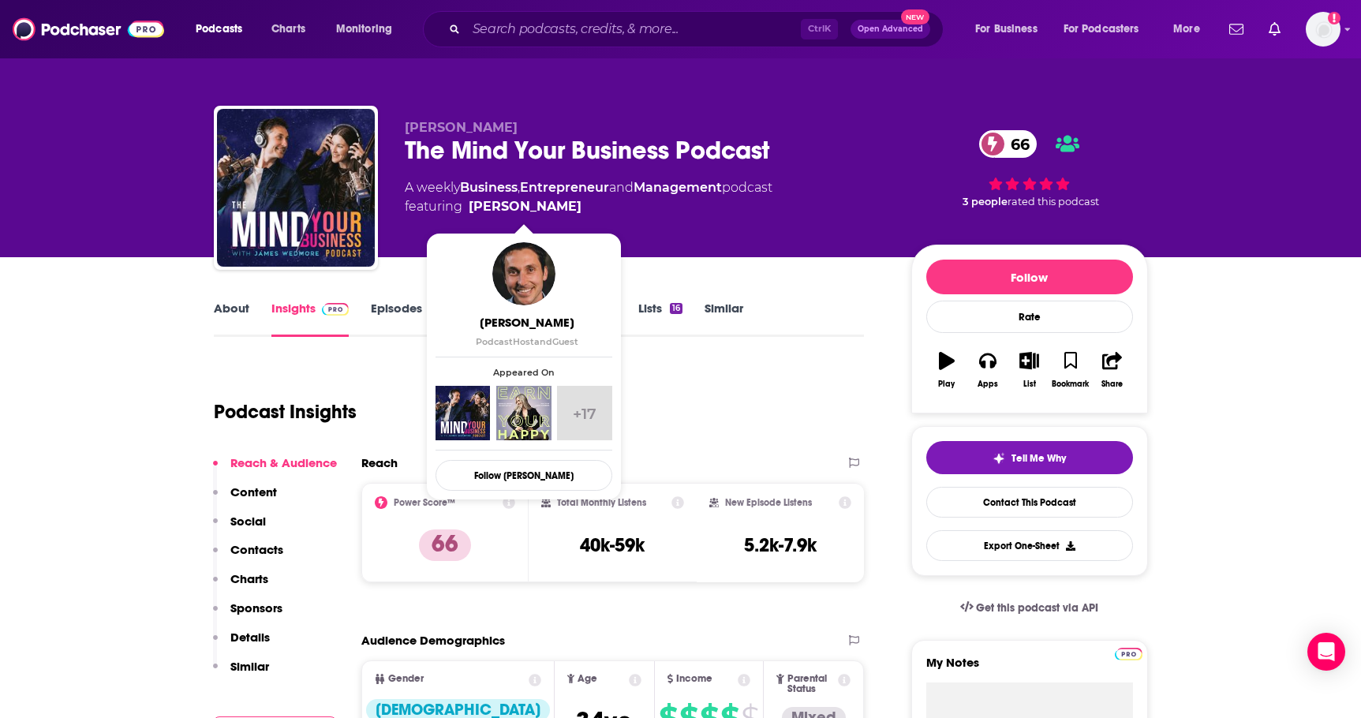
click at [578, 210] on span "featuring [PERSON_NAME]" at bounding box center [589, 206] width 368 height 19
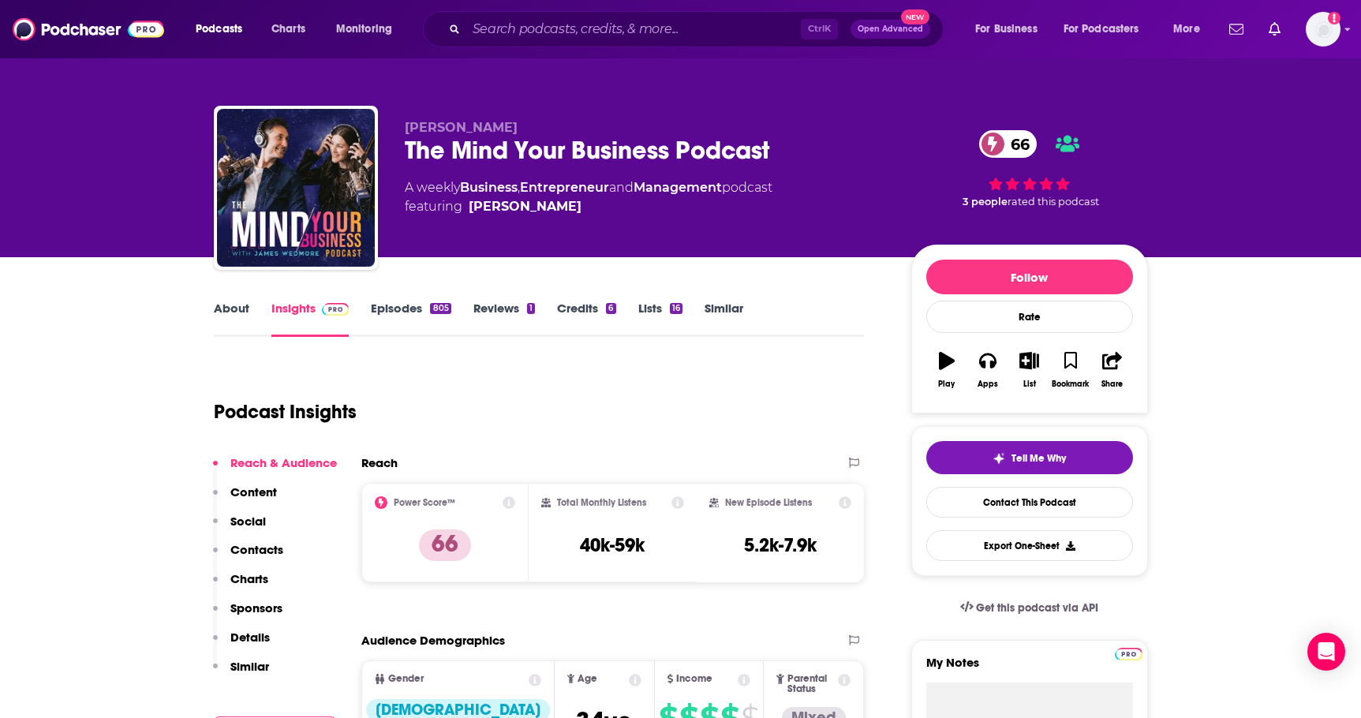
copy span "[PERSON_NAME]"
